Goal: Find specific page/section: Find specific page/section

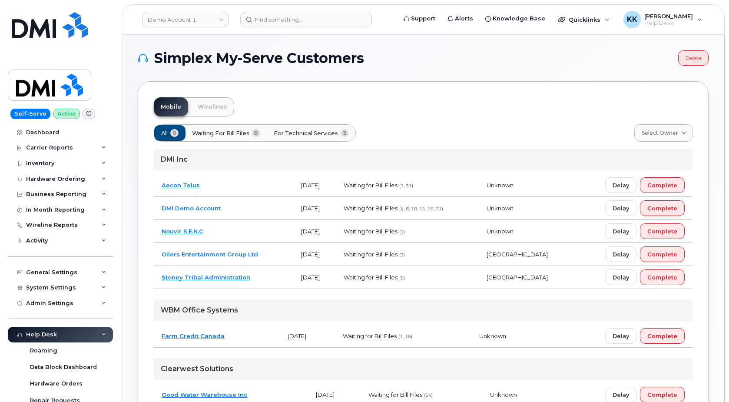
click at [240, 340] on td "Farm Credit Canada" at bounding box center [217, 335] width 126 height 23
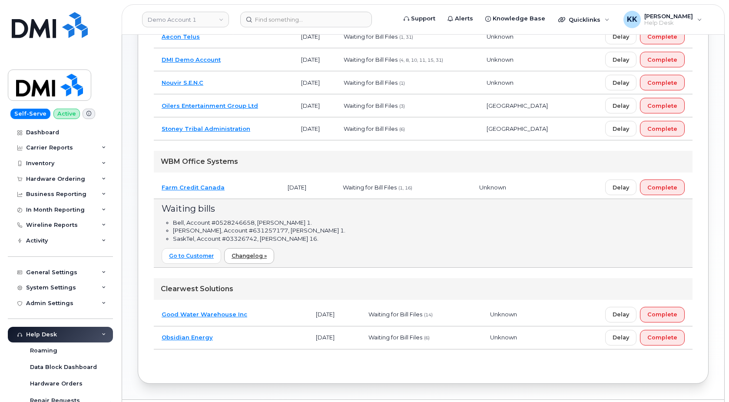
scroll to position [174, 0]
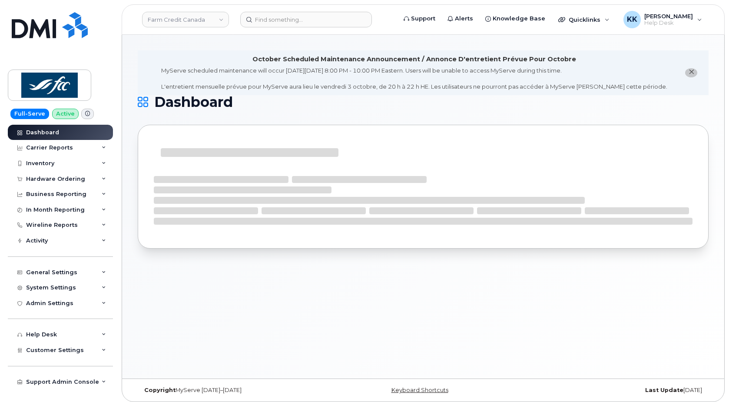
click at [695, 72] on span "close notification" at bounding box center [691, 72] width 7 height 7
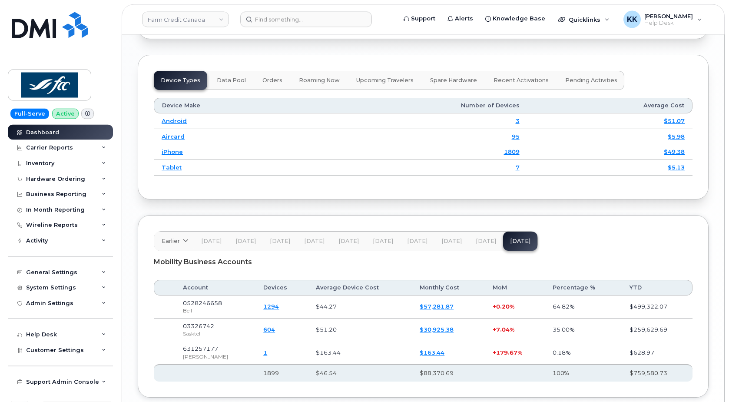
scroll to position [1126, 0]
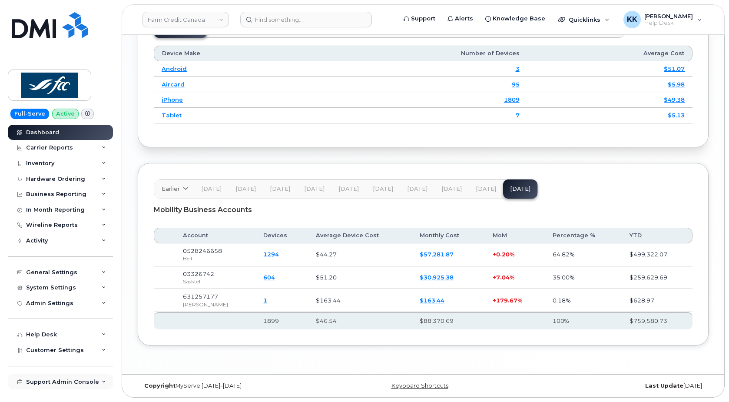
click at [80, 380] on div "Support Admin Console" at bounding box center [62, 381] width 73 height 7
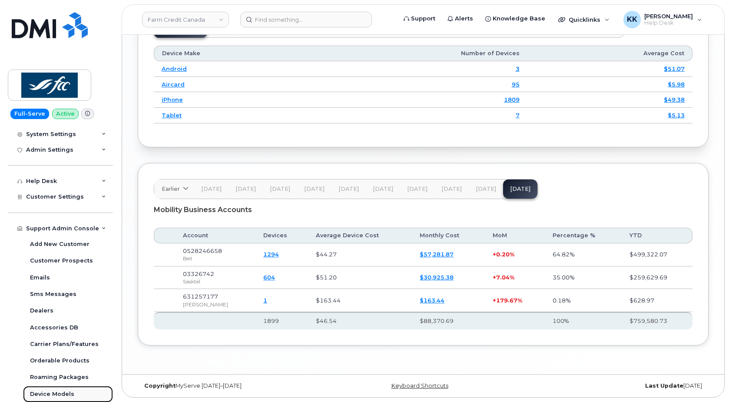
click at [65, 392] on div "Device Models" at bounding box center [52, 394] width 44 height 8
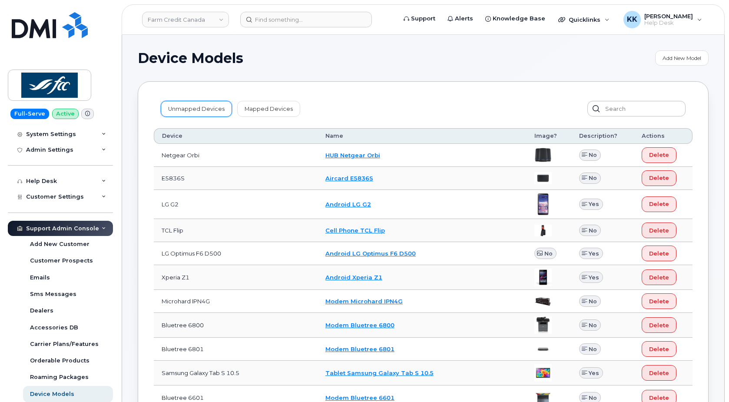
click at [187, 104] on link "Unmapped Devices" at bounding box center [196, 109] width 71 height 16
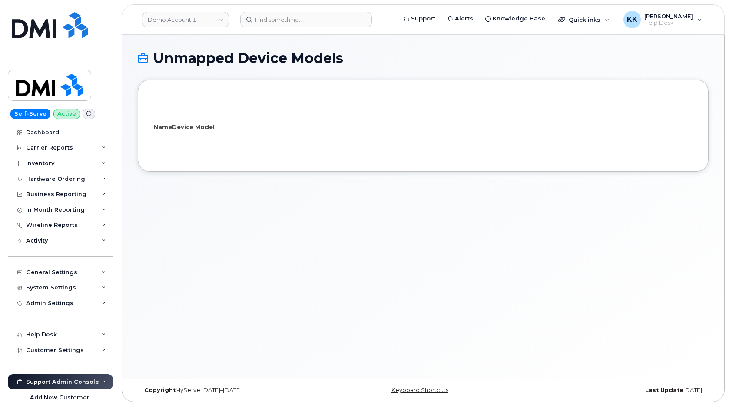
select select "25"
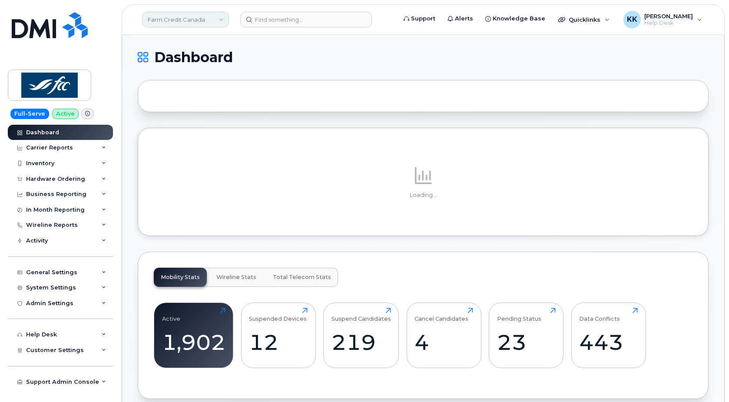
click at [204, 21] on link "Farm Credit Canada" at bounding box center [185, 20] width 87 height 16
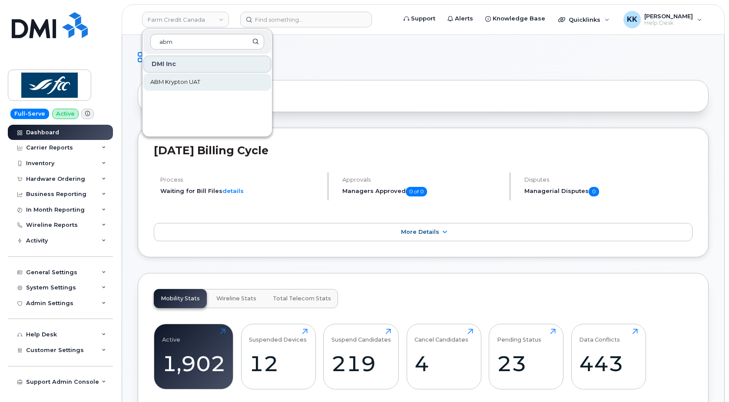
type input "abm"
click at [180, 83] on span "ABM Krypton UAT" at bounding box center [175, 82] width 50 height 9
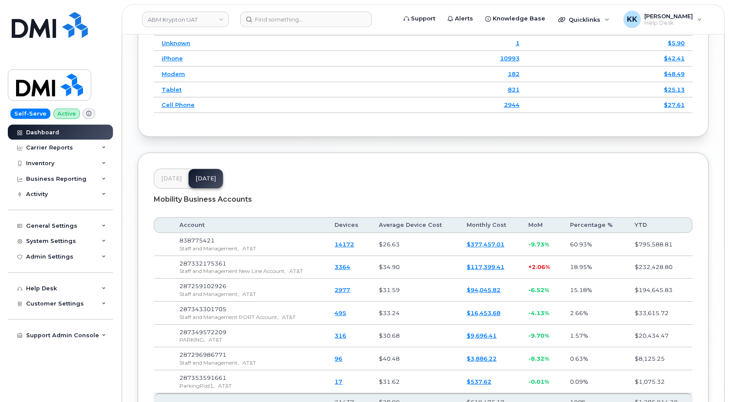
scroll to position [1318, 0]
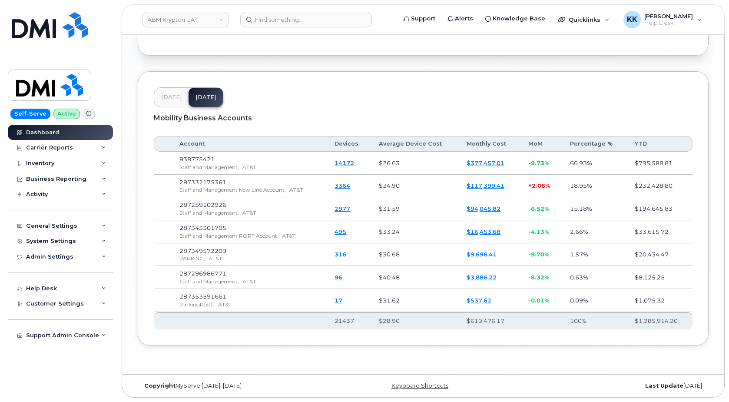
click at [298, 161] on td "838775421 Staff and Management, AT&T" at bounding box center [249, 163] width 155 height 23
click at [483, 166] on td "$377,457.01" at bounding box center [490, 163] width 62 height 23
click at [483, 164] on link "$377,457.01" at bounding box center [486, 162] width 38 height 7
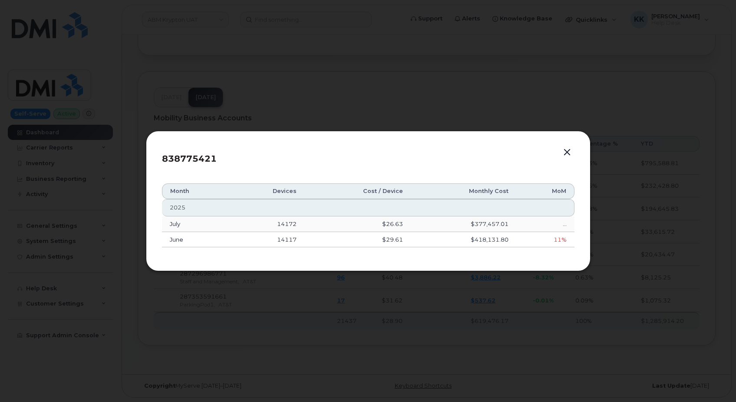
click at [571, 154] on button "button" at bounding box center [567, 152] width 13 height 12
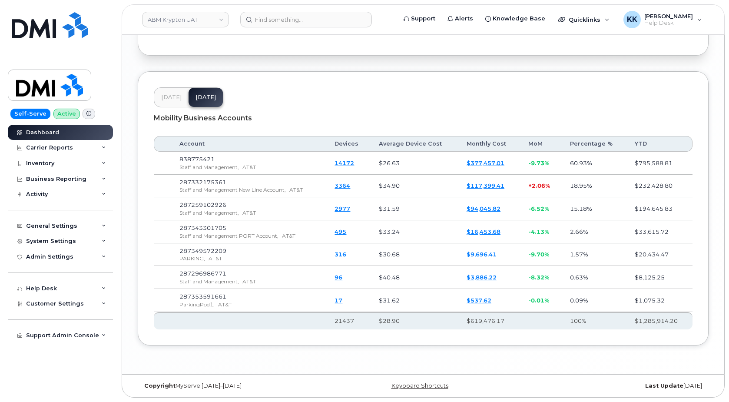
click at [170, 100] on span "[DATE]" at bounding box center [171, 97] width 20 height 7
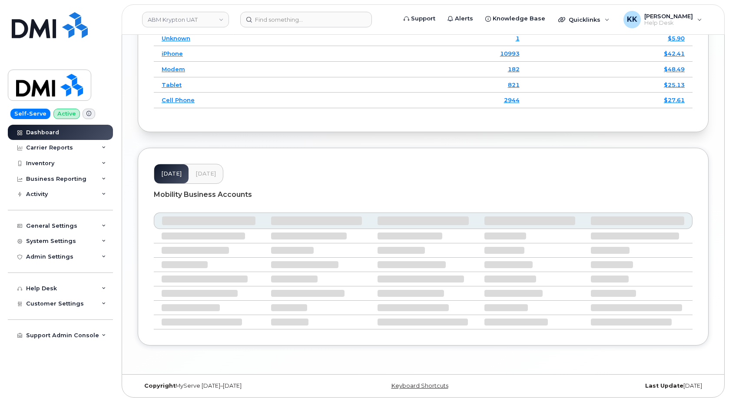
scroll to position [1241, 0]
